Goal: Check status: Check status

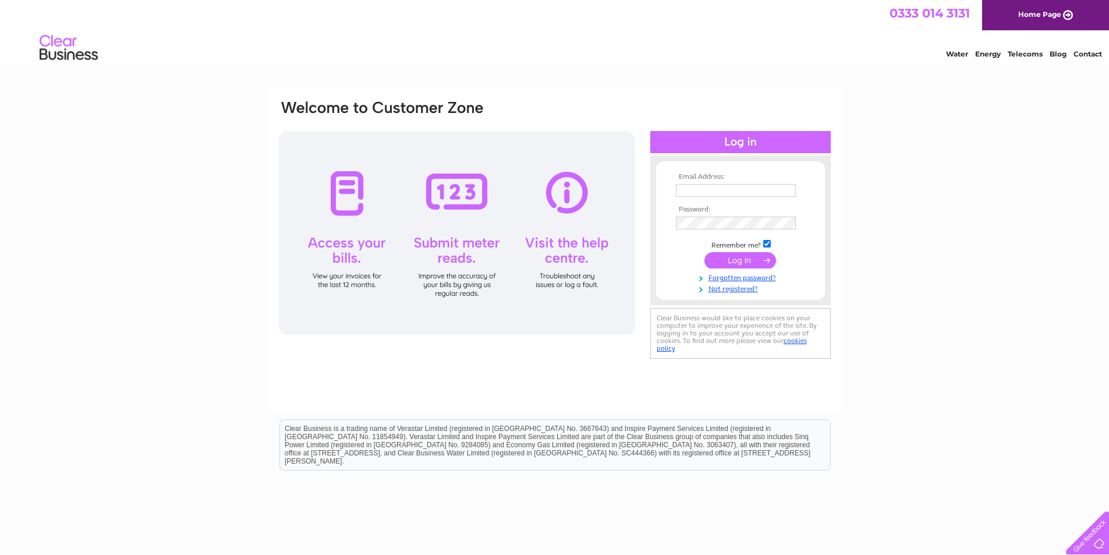
type input "pkctrade@gmail.com"
click at [743, 261] on input "submit" at bounding box center [740, 260] width 72 height 16
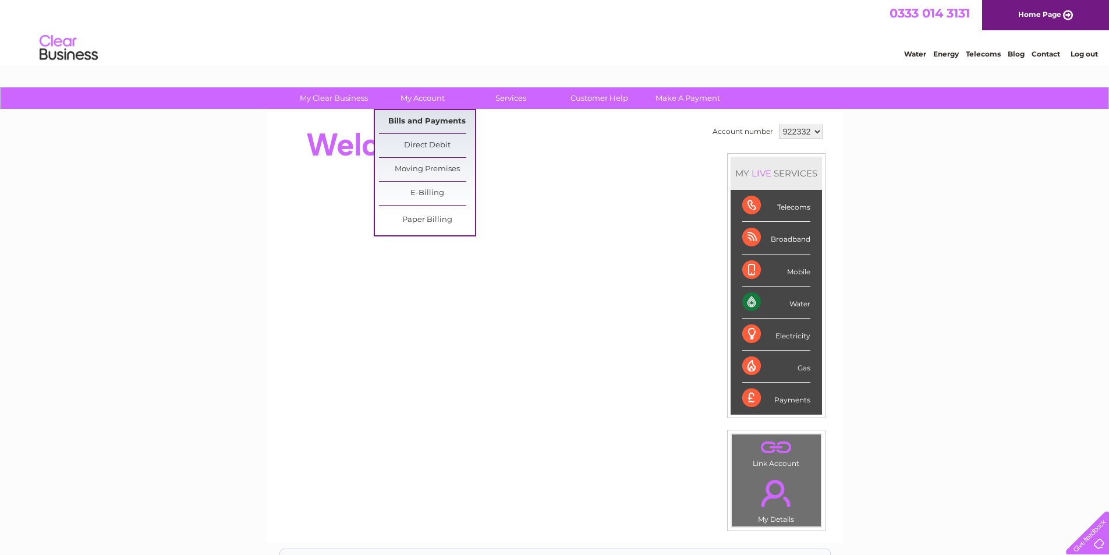
click at [428, 122] on link "Bills and Payments" at bounding box center [427, 121] width 96 height 23
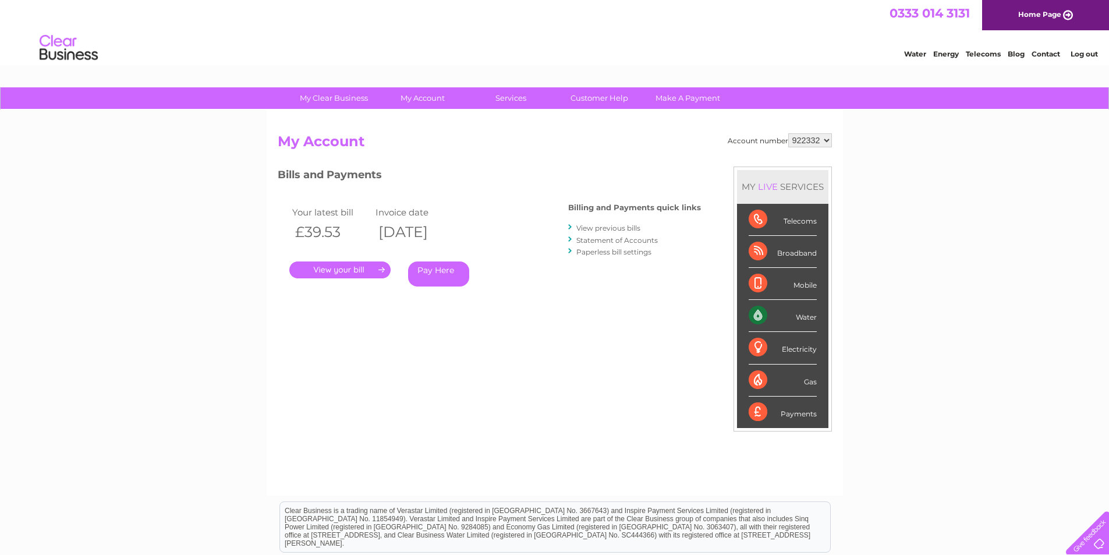
click at [339, 271] on link "." at bounding box center [339, 269] width 101 height 17
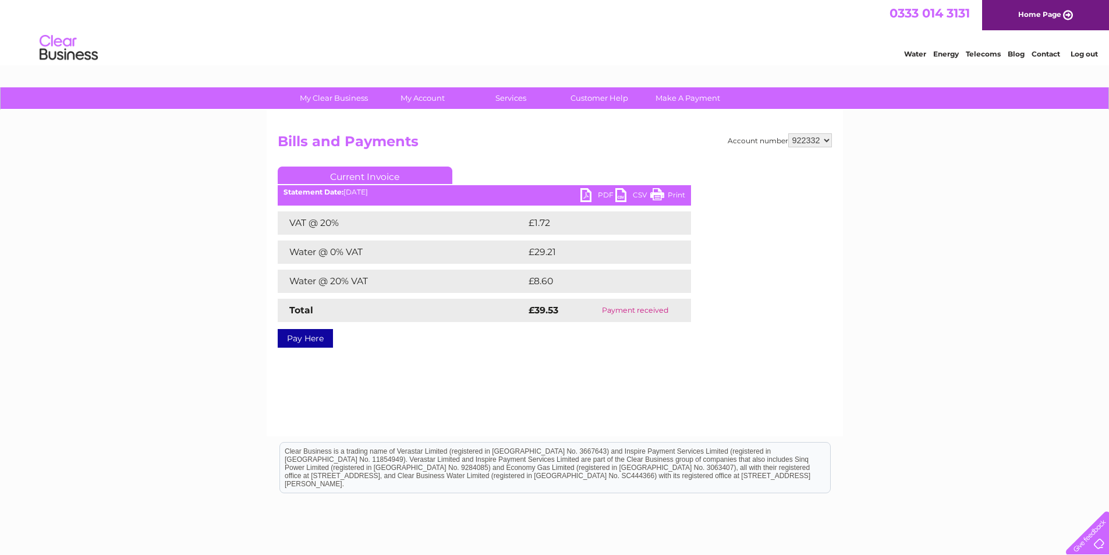
click at [587, 195] on link "PDF" at bounding box center [597, 196] width 35 height 17
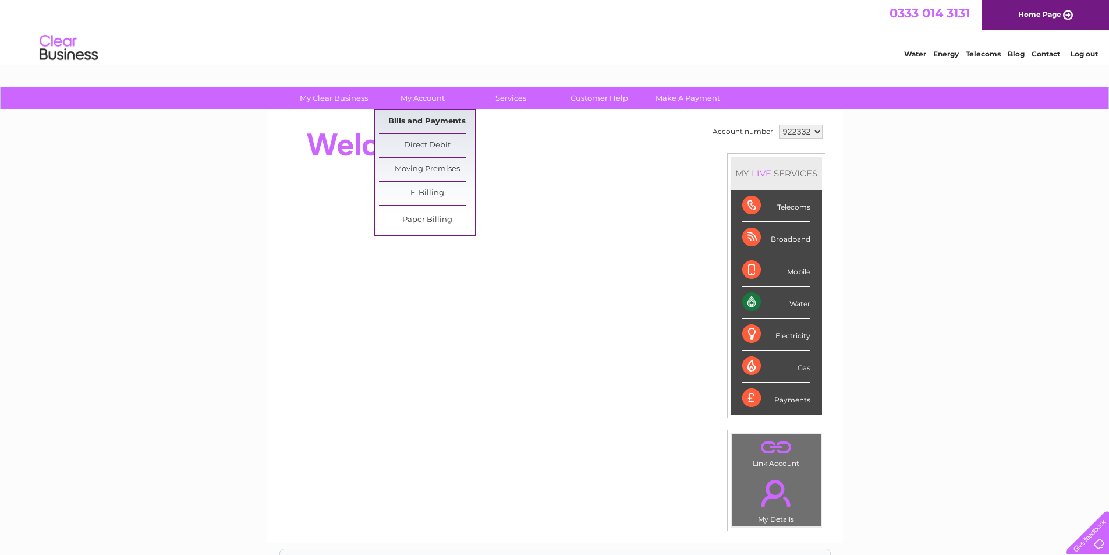
click at [421, 119] on link "Bills and Payments" at bounding box center [427, 121] width 96 height 23
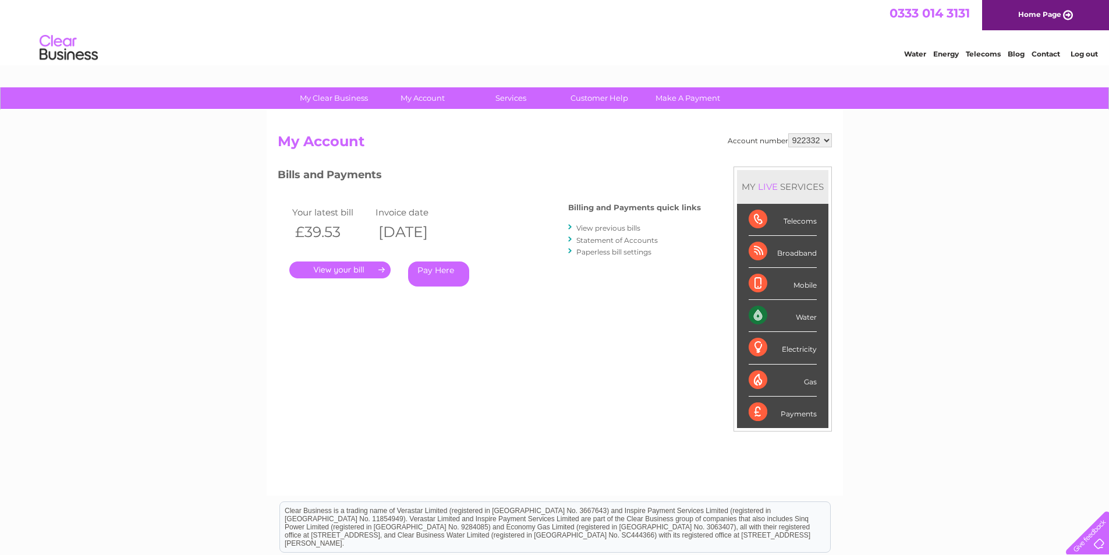
click at [350, 271] on link "." at bounding box center [339, 269] width 101 height 17
click at [630, 229] on link "View previous bills" at bounding box center [608, 228] width 64 height 9
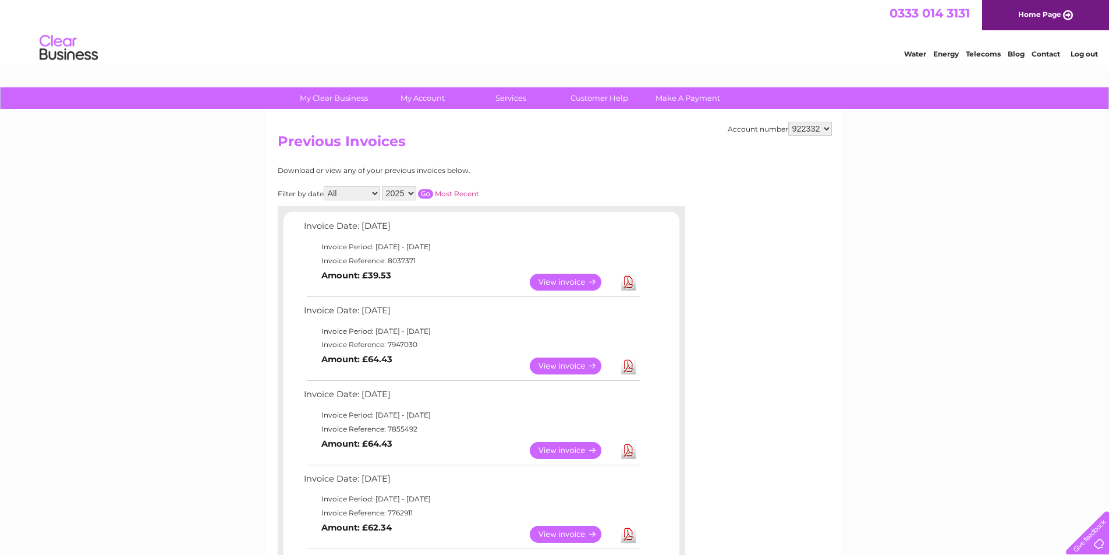
click at [566, 368] on link "View" at bounding box center [573, 365] width 86 height 17
click at [559, 451] on link "View" at bounding box center [573, 450] width 86 height 17
